Goal: Task Accomplishment & Management: Complete application form

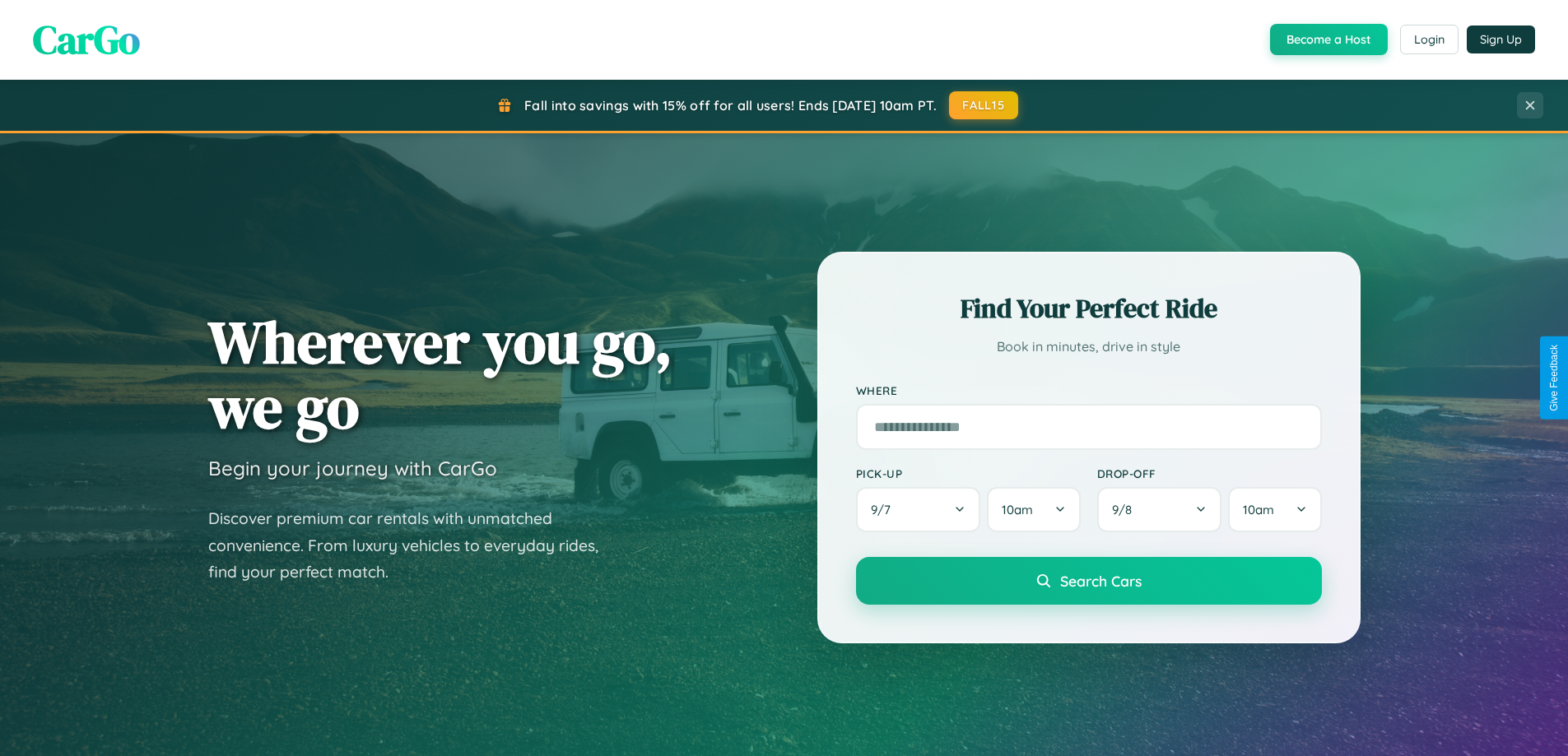
scroll to position [1133, 0]
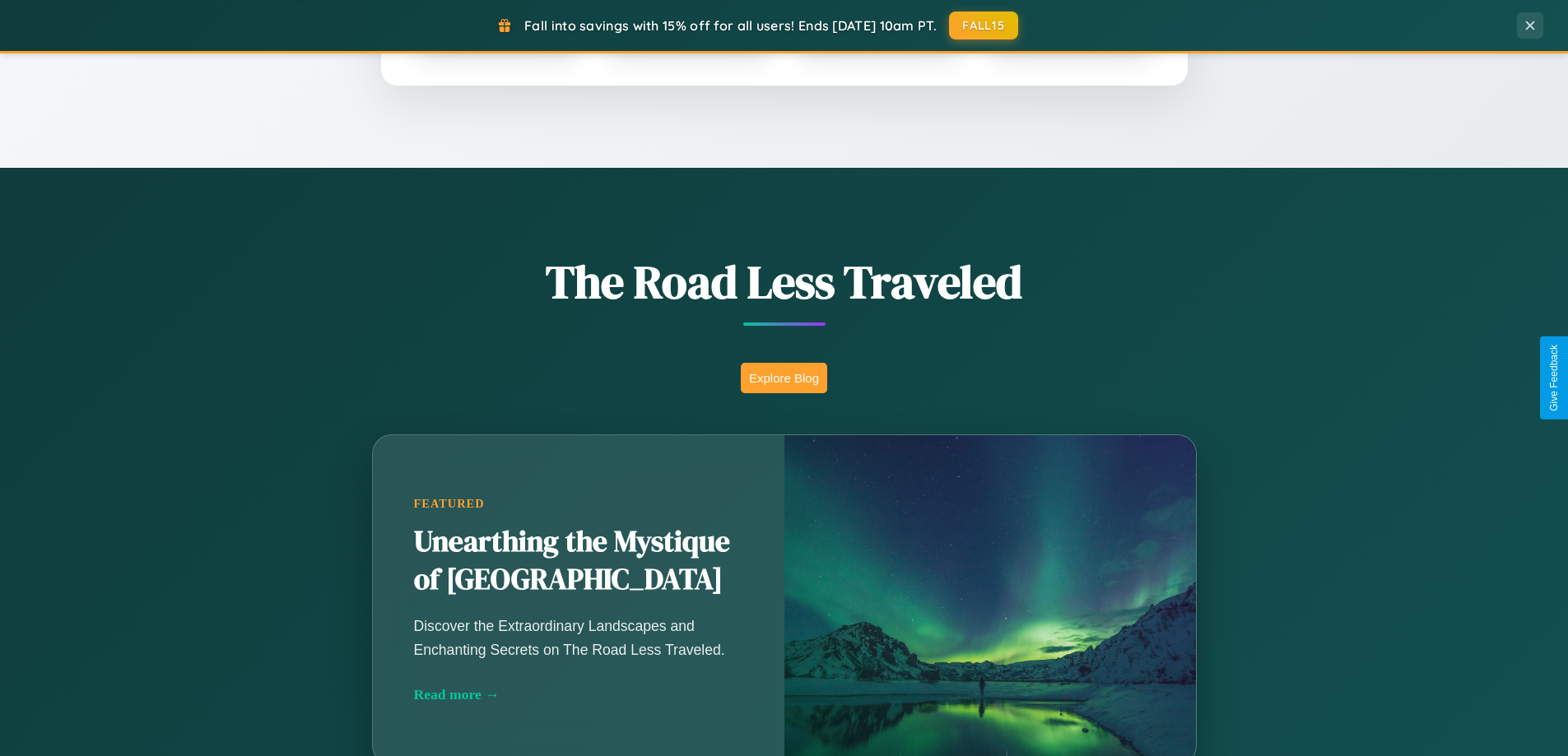
click at [784, 378] on button "Explore Blog" at bounding box center [784, 378] width 86 height 31
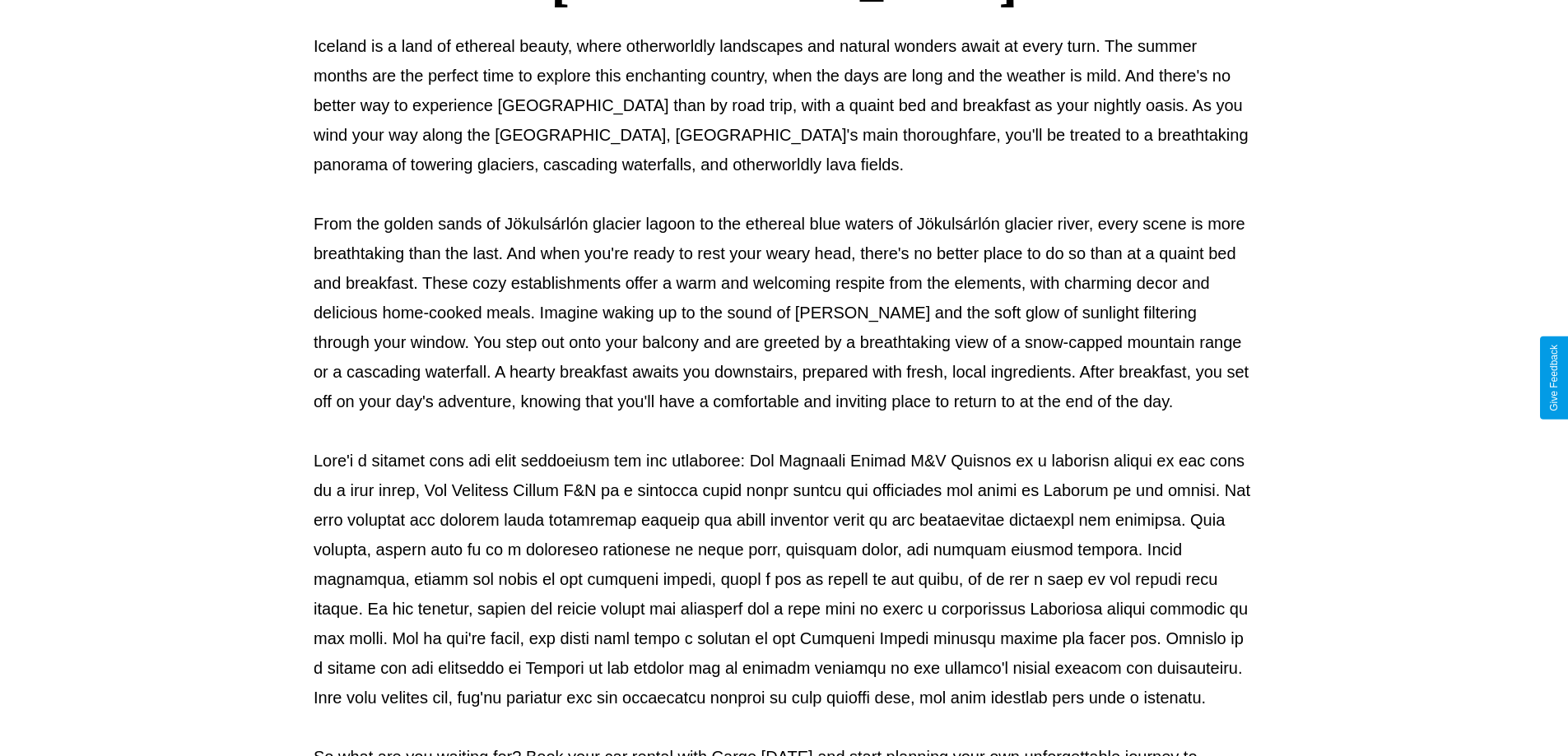
scroll to position [532, 0]
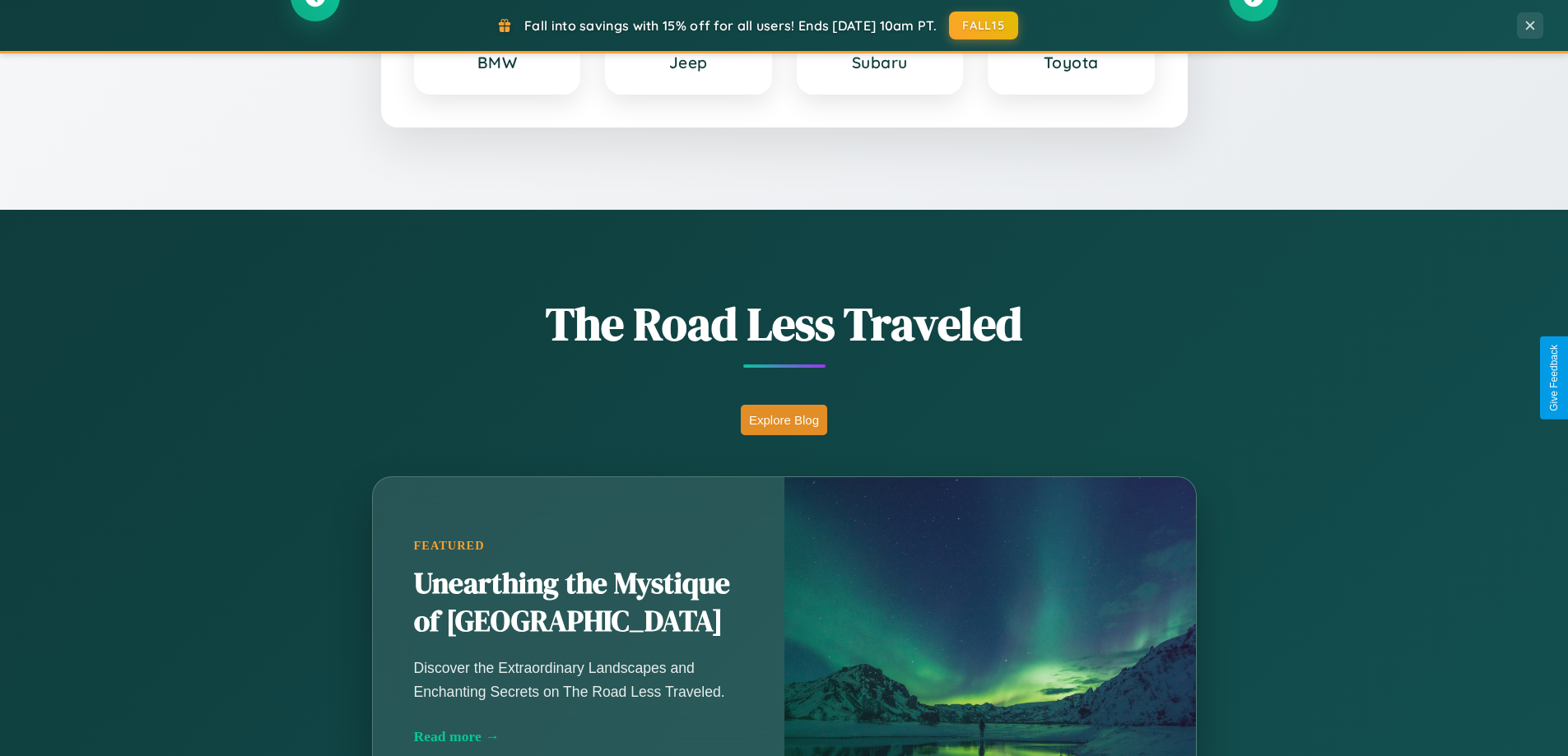
scroll to position [709, 0]
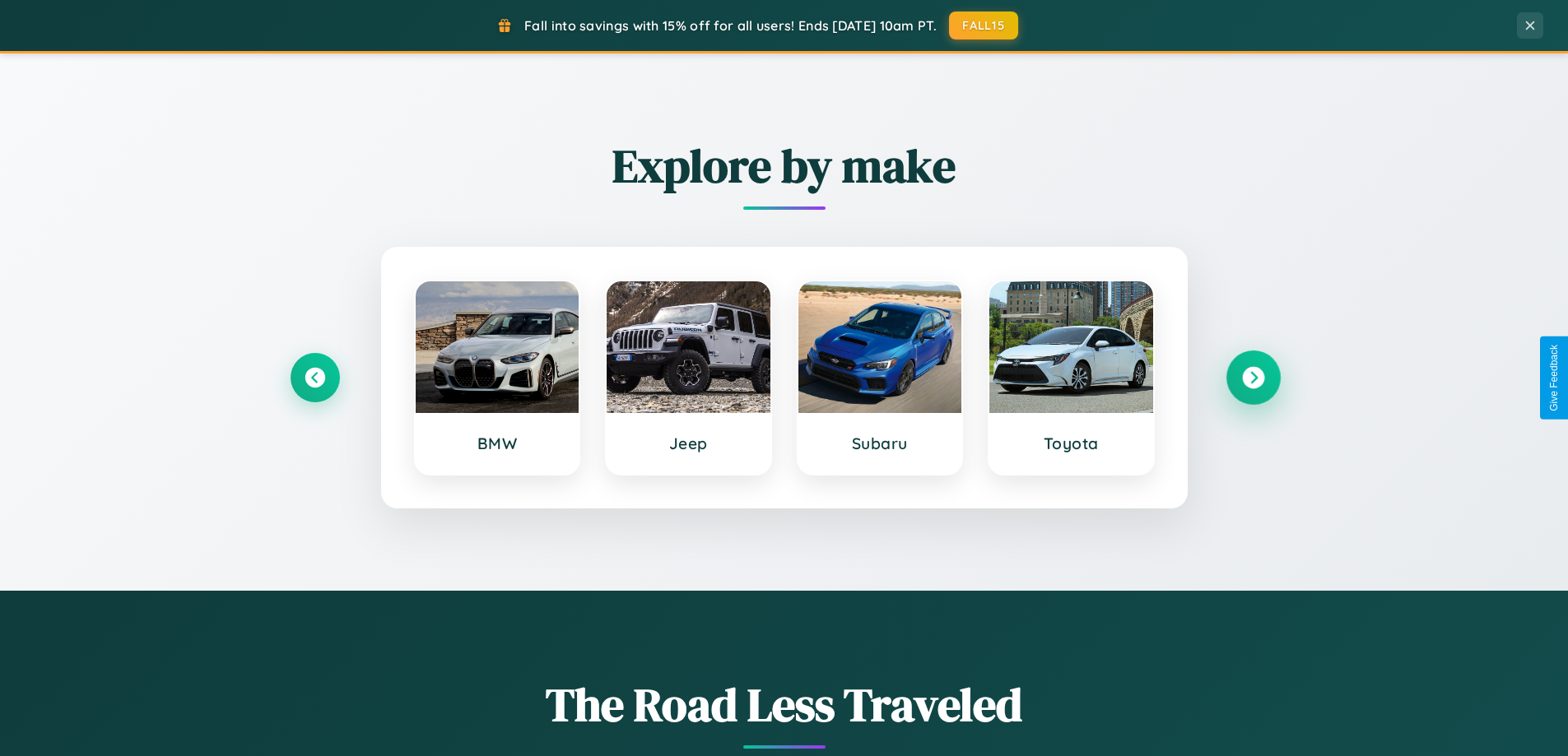
click at [1253, 378] on icon at bounding box center [1253, 378] width 22 height 22
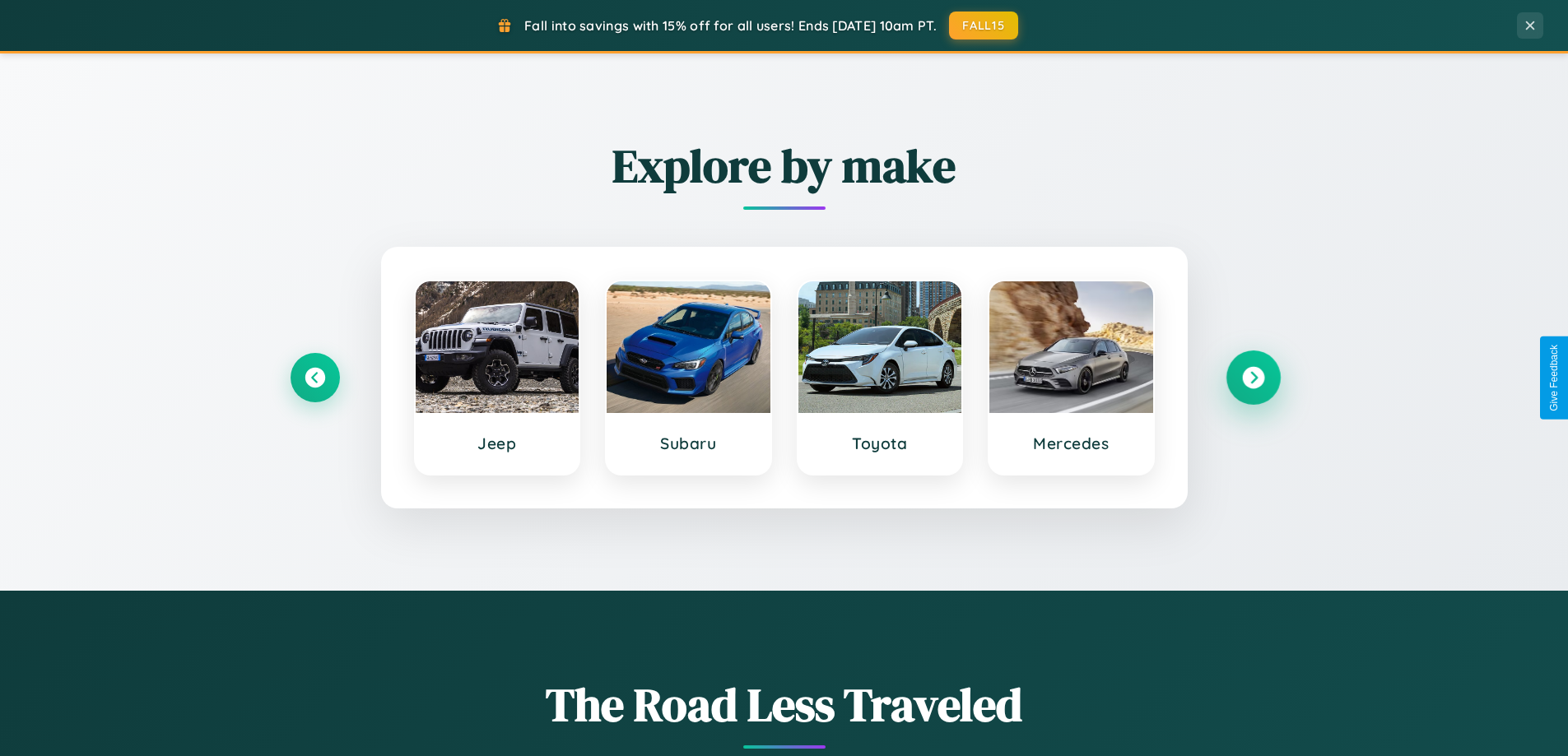
click at [1253, 378] on icon at bounding box center [1253, 378] width 22 height 22
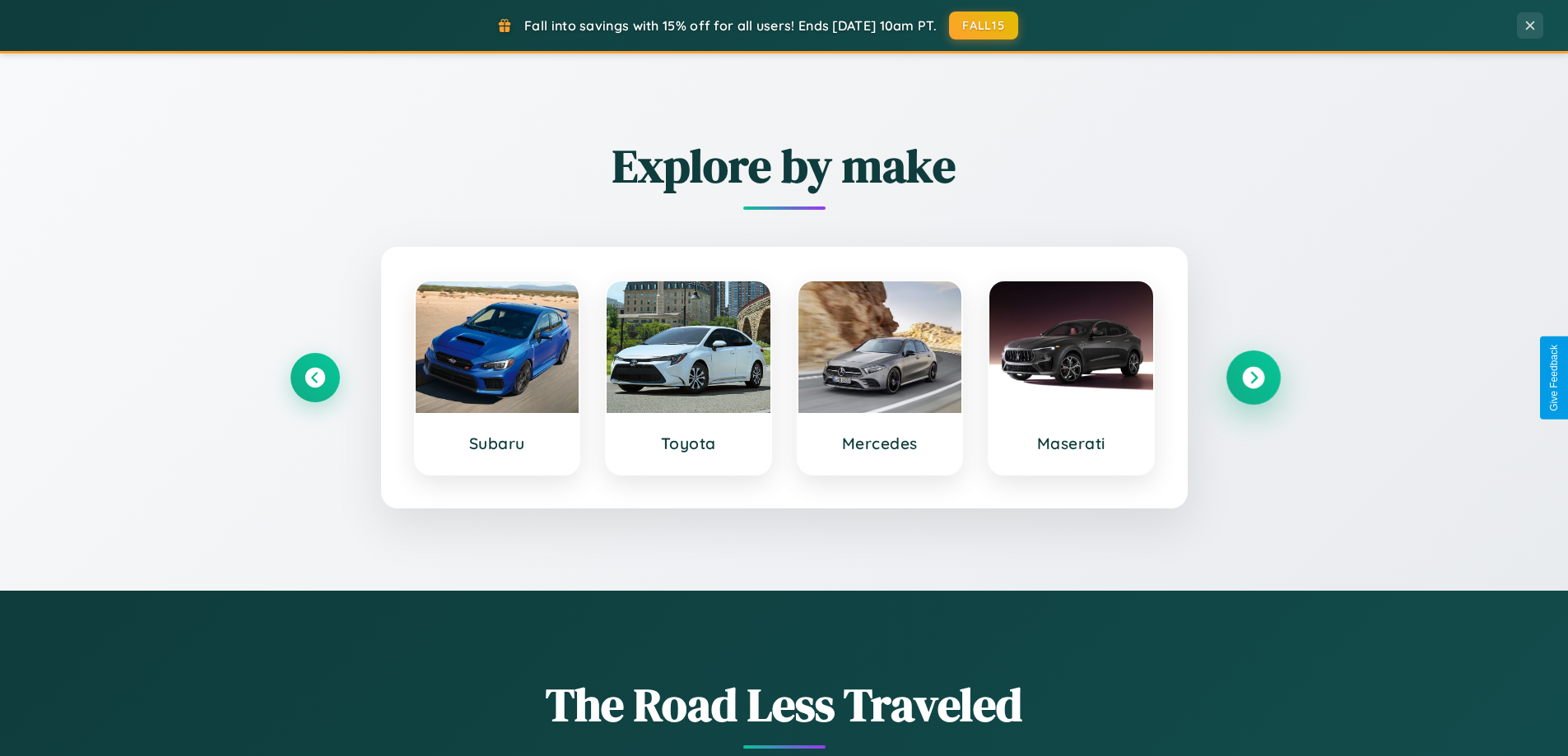
click at [1253, 378] on icon at bounding box center [1253, 378] width 22 height 22
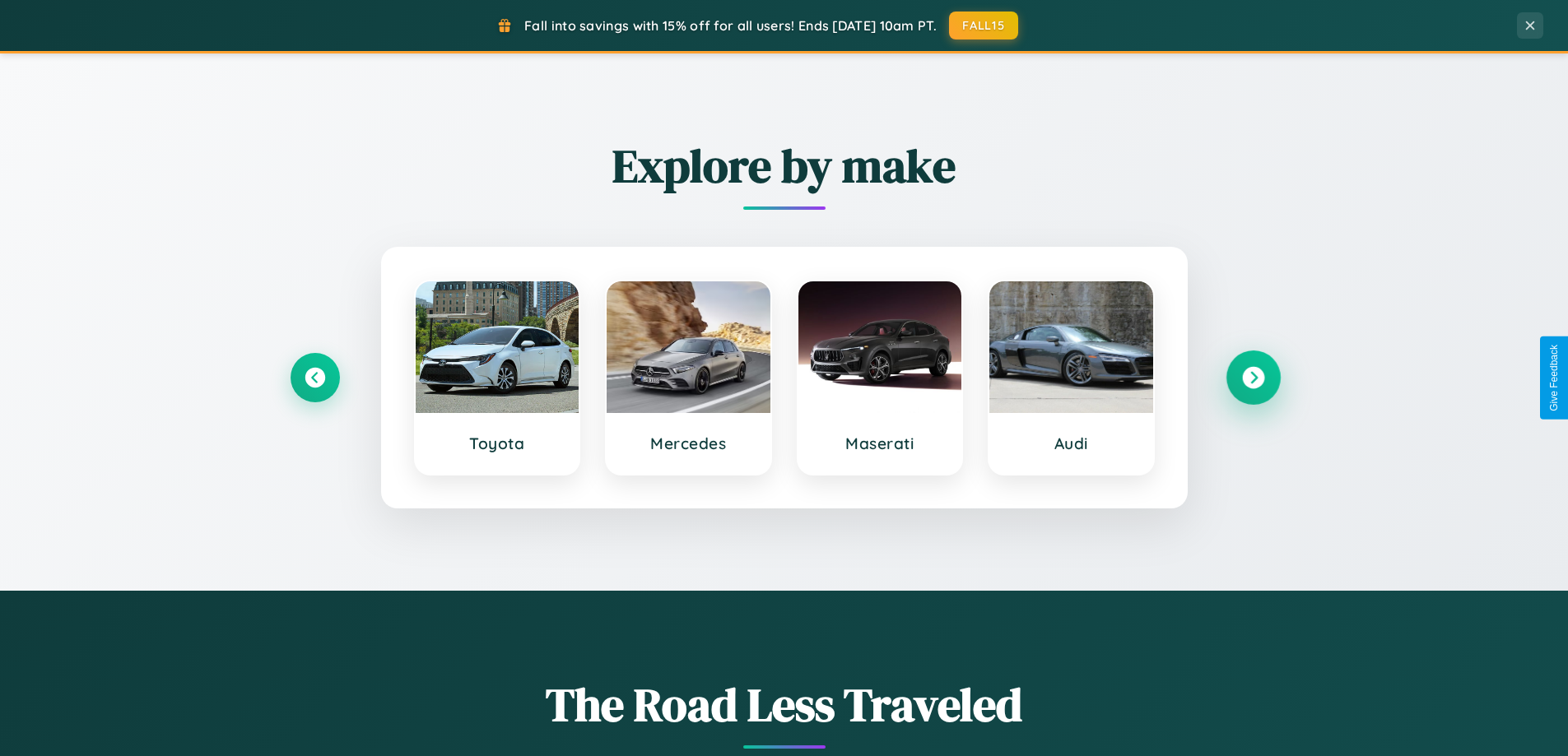
click at [1253, 378] on icon at bounding box center [1253, 378] width 22 height 22
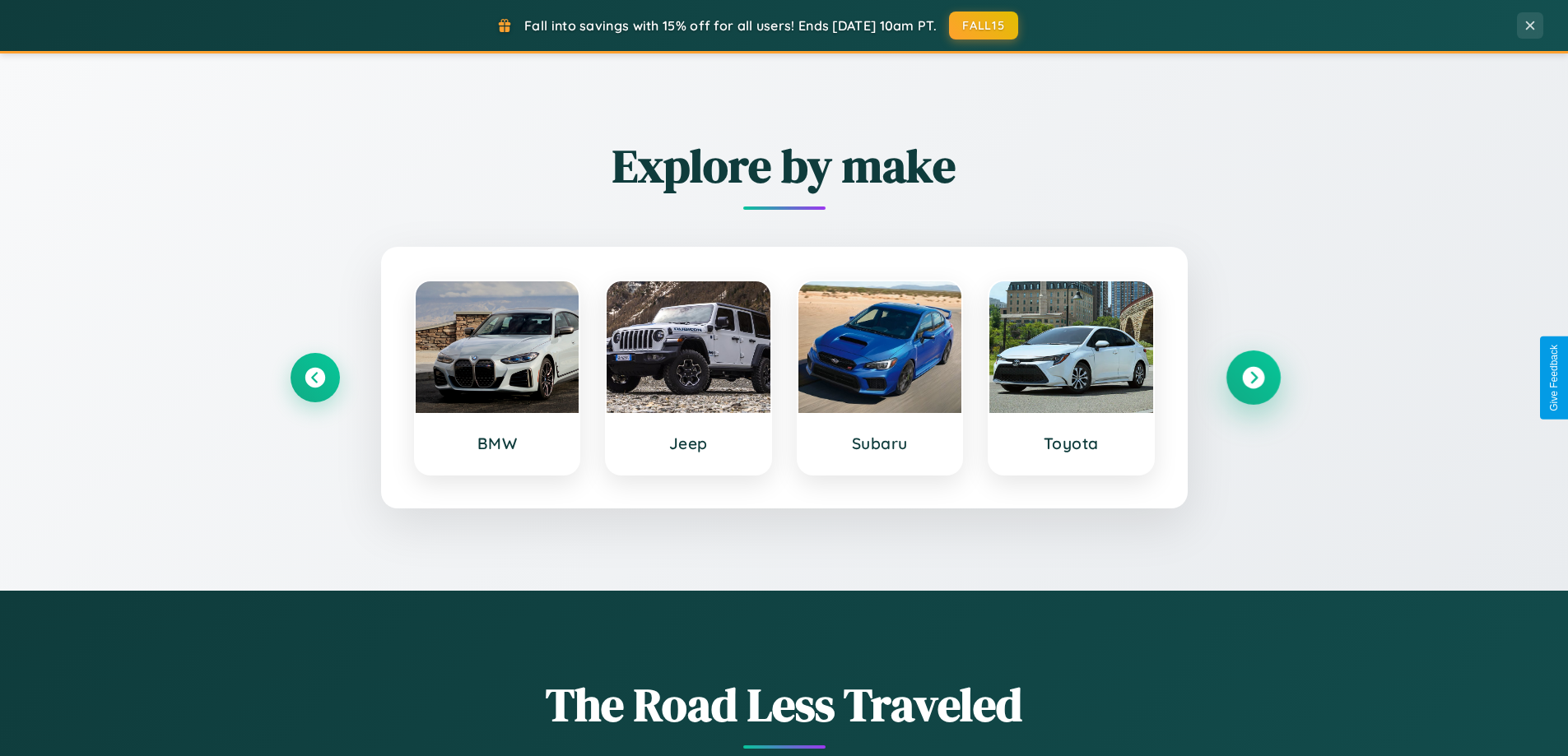
click at [1253, 378] on icon at bounding box center [1253, 378] width 22 height 22
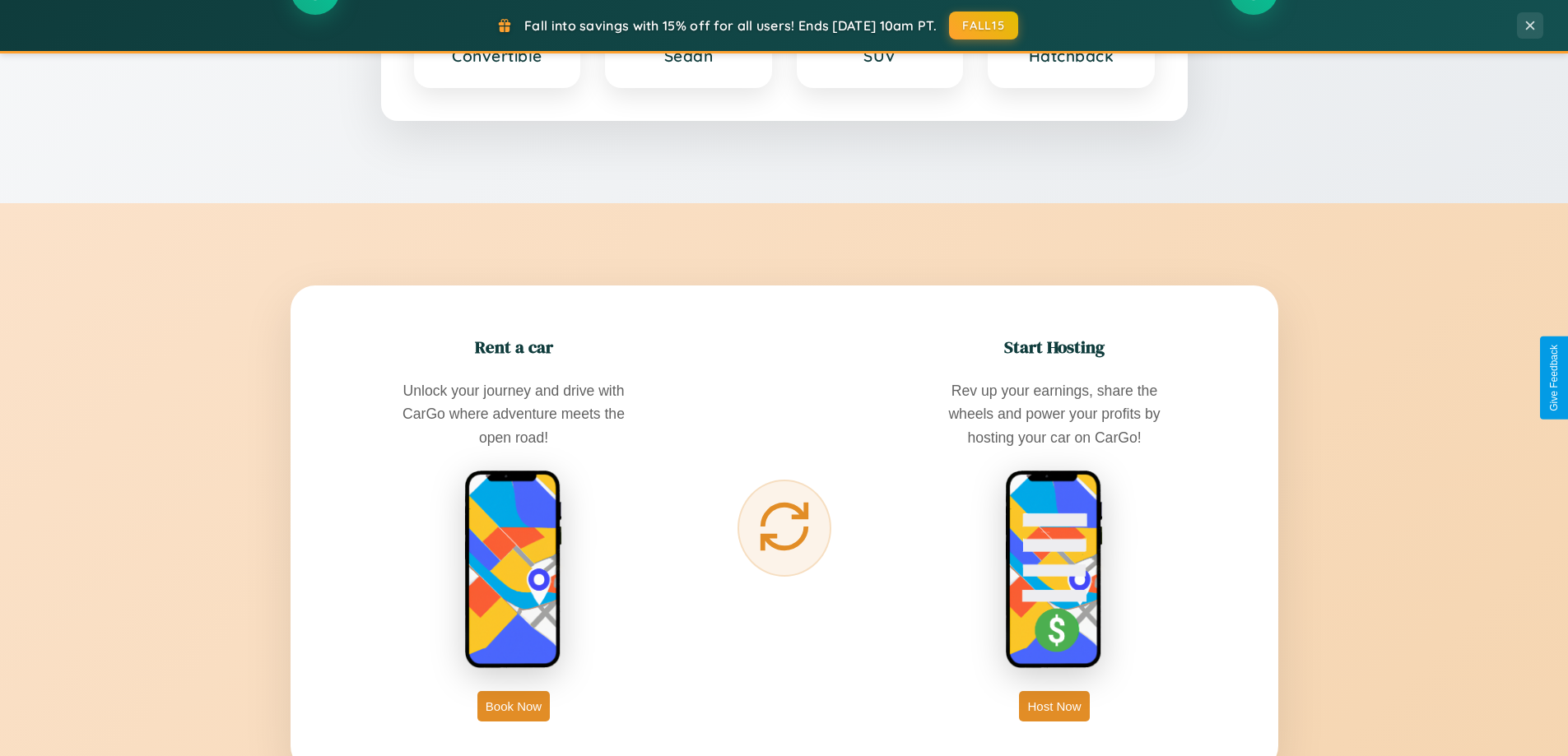
scroll to position [2645, 0]
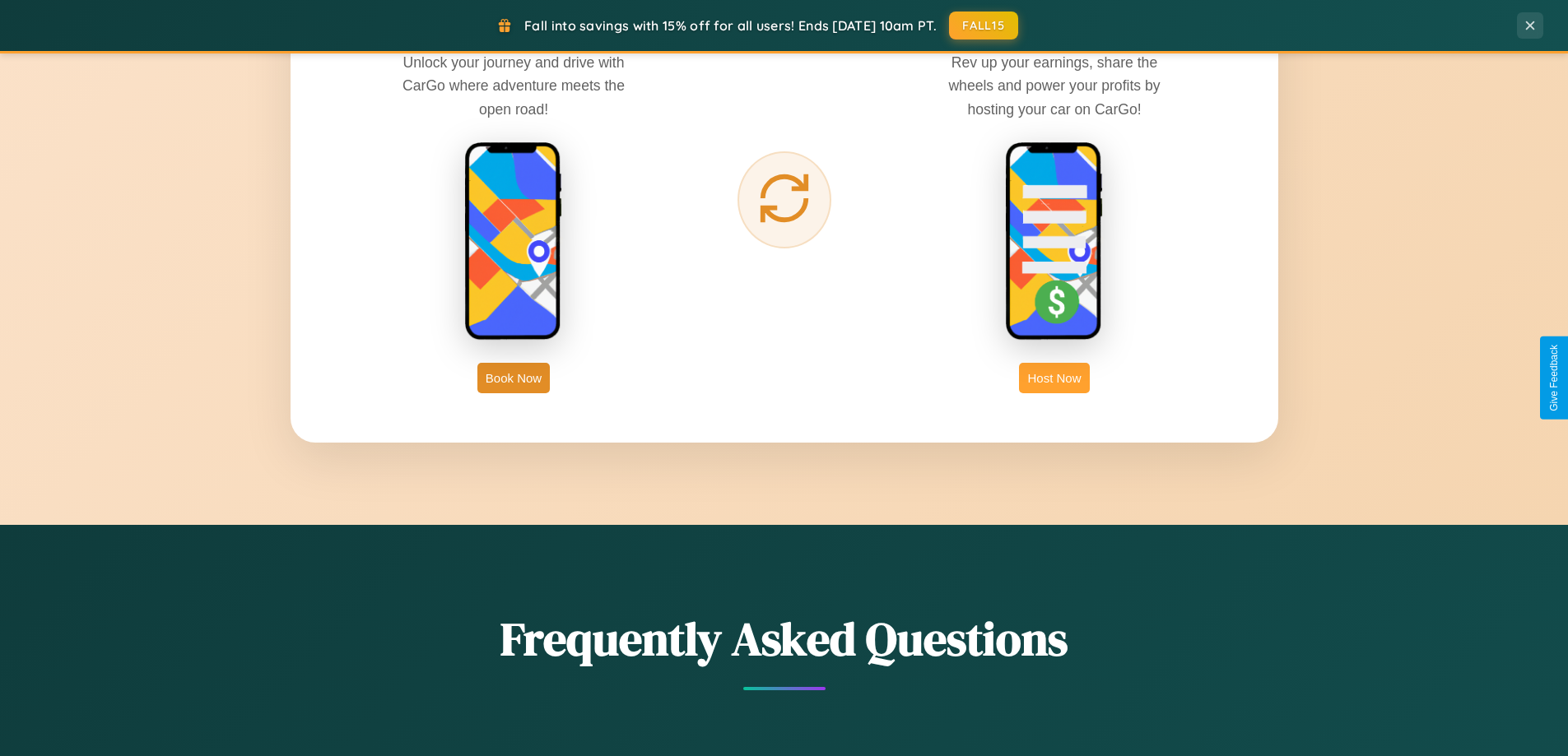
click at [1055, 378] on button "Host Now" at bounding box center [1054, 378] width 70 height 31
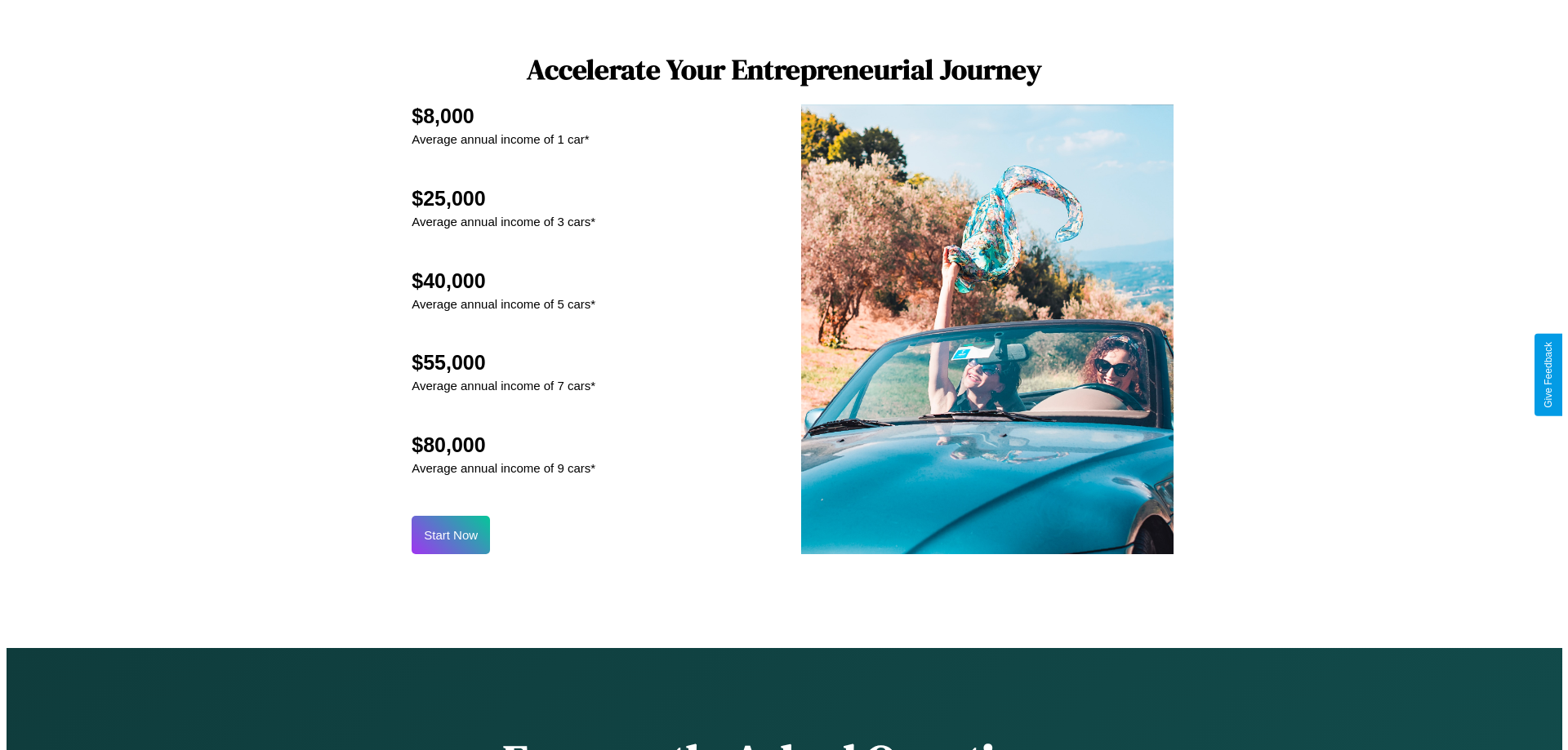
scroll to position [1702, 0]
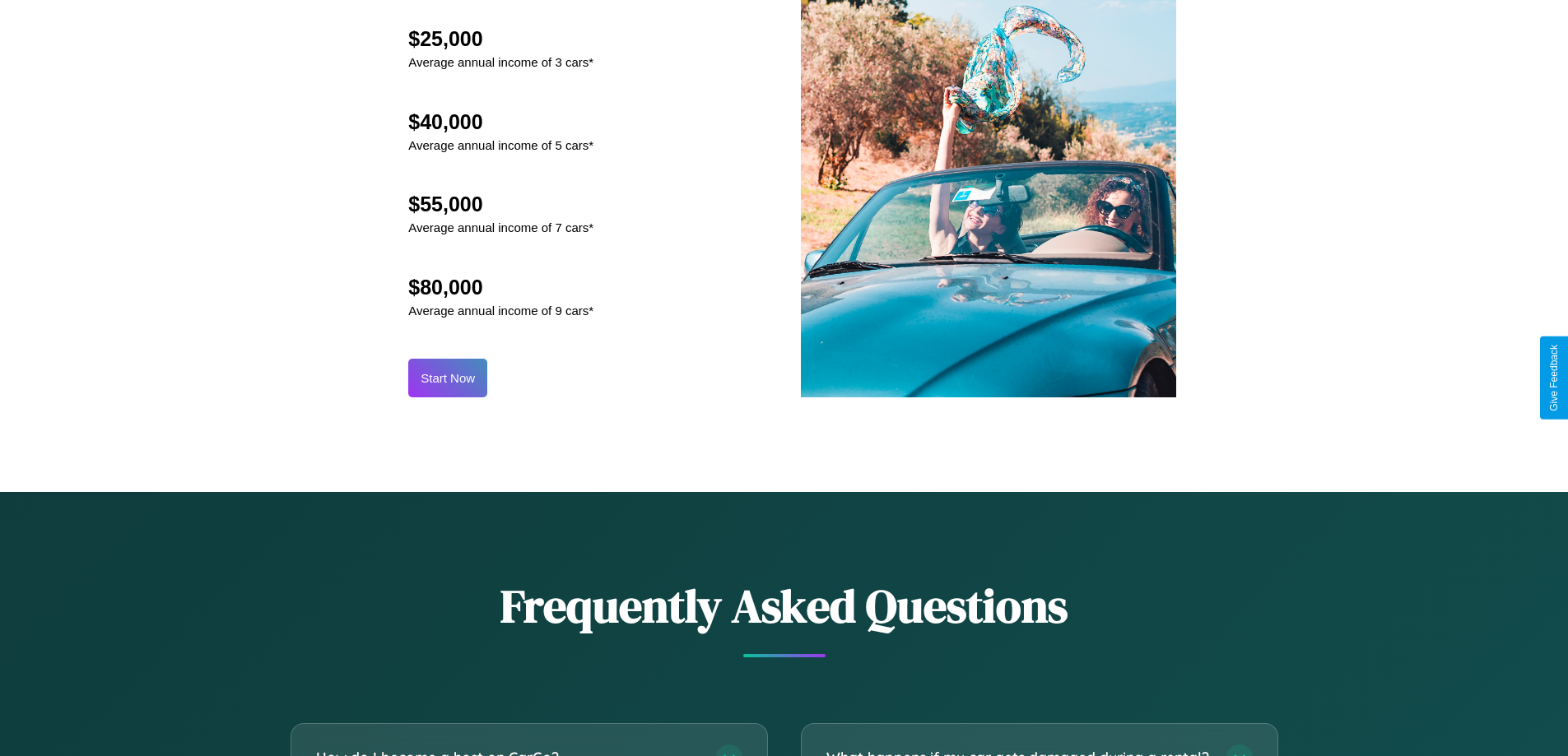
click at [448, 378] on button "Start Now" at bounding box center [448, 378] width 79 height 39
